Goal: Task Accomplishment & Management: Manage account settings

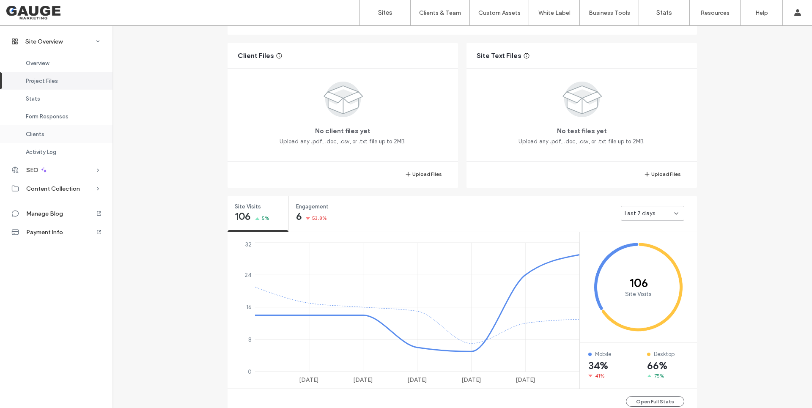
click at [56, 137] on div "Clients" at bounding box center [56, 134] width 112 height 18
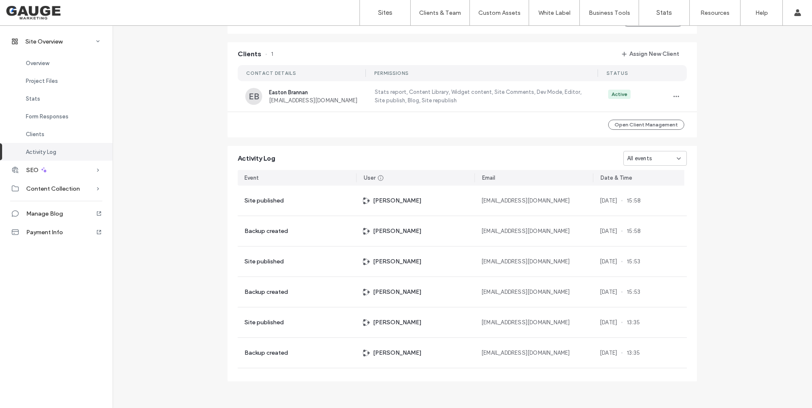
scroll to position [728, 0]
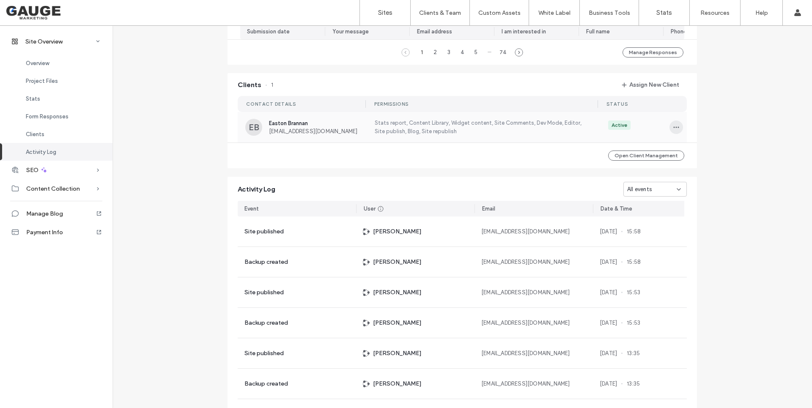
click at [674, 131] on icon "button" at bounding box center [676, 127] width 7 height 7
click at [695, 157] on span "Edit Permissions" at bounding box center [703, 156] width 41 height 8
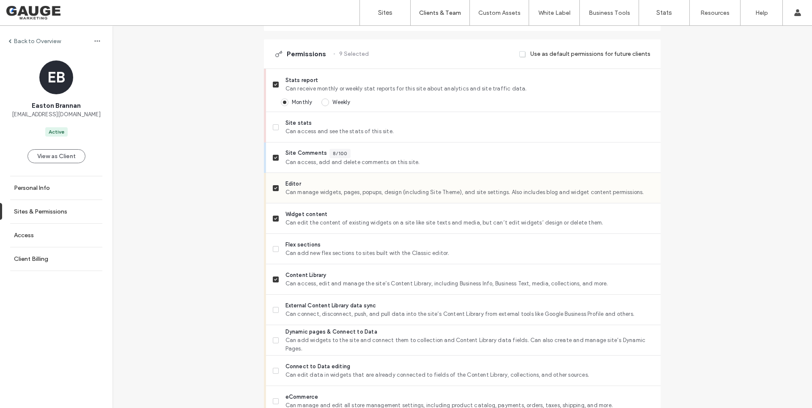
scroll to position [266, 0]
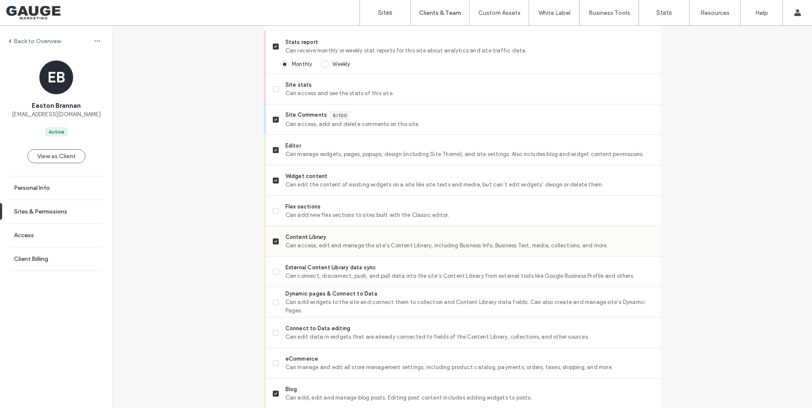
click at [274, 240] on icon at bounding box center [275, 241] width 3 height 3
click at [274, 272] on icon at bounding box center [275, 272] width 3 height 3
click at [273, 239] on span at bounding box center [276, 241] width 6 height 6
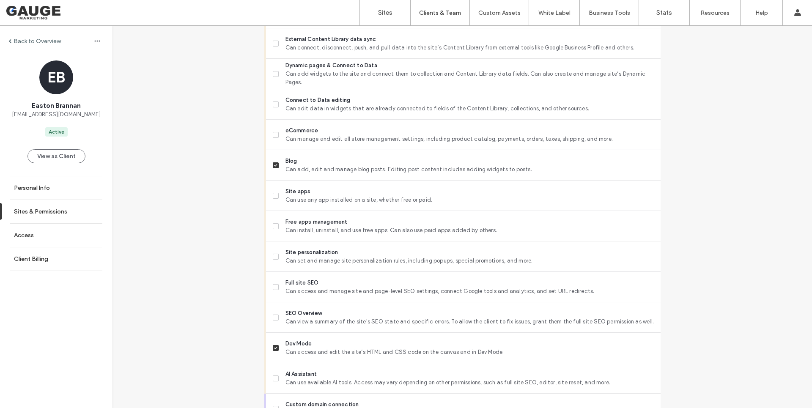
scroll to position [663, 0]
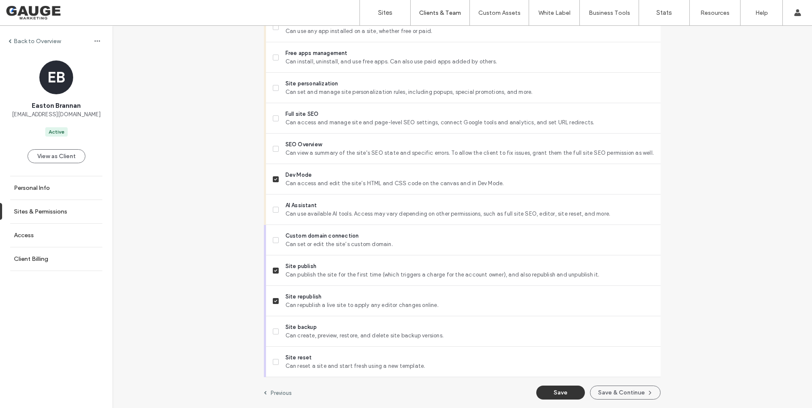
click at [559, 390] on button "Save" at bounding box center [560, 393] width 49 height 14
click at [742, 106] on label "Sign Out" at bounding box center [741, 105] width 22 height 6
